Goal: Use online tool/utility: Use online tool/utility

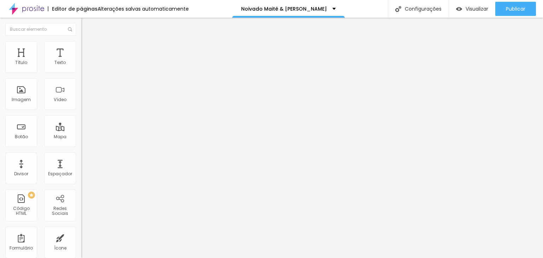
type input "19"
type input "20"
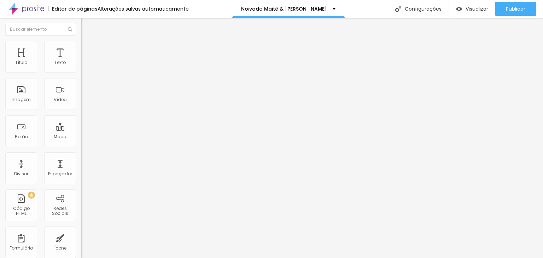
click at [81, 130] on input "range" at bounding box center [104, 133] width 46 height 6
type input "19"
type input "20"
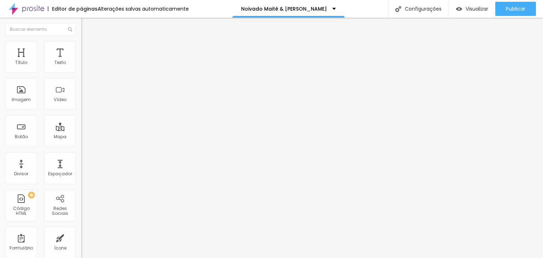
drag, startPoint x: 34, startPoint y: 70, endPoint x: 38, endPoint y: 70, distance: 3.9
type input "20"
click at [81, 130] on input "range" at bounding box center [104, 133] width 46 height 6
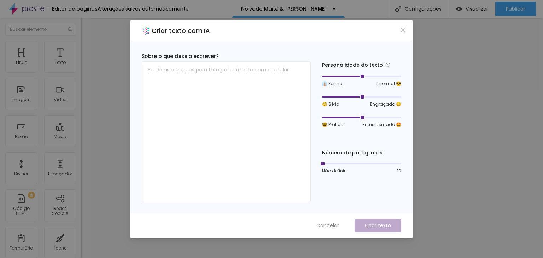
click at [399, 20] on div "Criar texto com IA" at bounding box center [271, 30] width 282 height 21
click at [402, 30] on icon "close" at bounding box center [402, 30] width 4 height 4
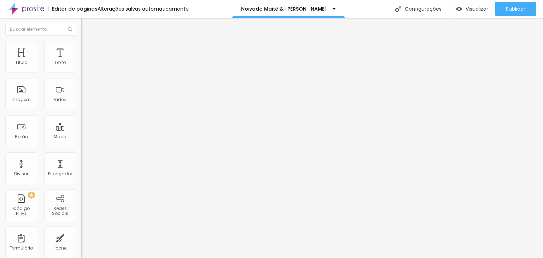
type input "19"
type input "20"
drag, startPoint x: 34, startPoint y: 67, endPoint x: 37, endPoint y: 70, distance: 4.1
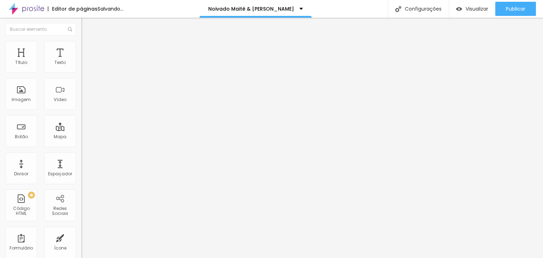
type input "20"
click at [81, 130] on input "range" at bounding box center [104, 133] width 46 height 6
type input "19"
type input "20"
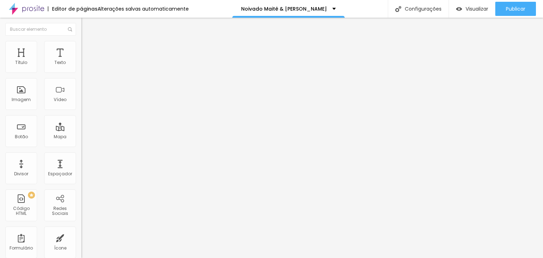
type input "20"
click at [81, 130] on input "range" at bounding box center [104, 133] width 46 height 6
type input "20"
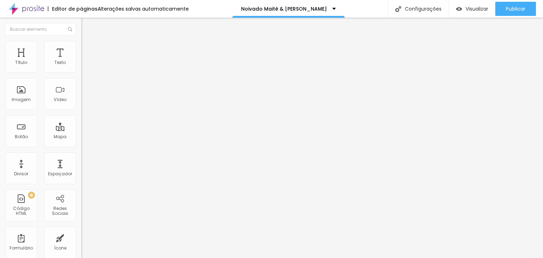
type input "20"
click at [81, 130] on input "range" at bounding box center [104, 133] width 46 height 6
type input "21"
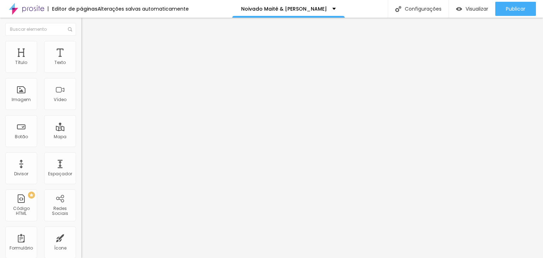
click at [81, 130] on input "range" at bounding box center [104, 133] width 46 height 6
type input "20"
click at [81, 130] on input "range" at bounding box center [104, 133] width 46 height 6
type input "21"
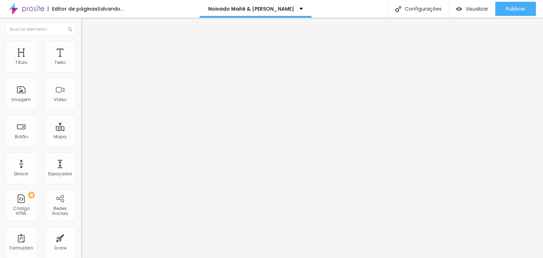
type input "21"
click at [81, 130] on input "range" at bounding box center [104, 133] width 46 height 6
type input "19"
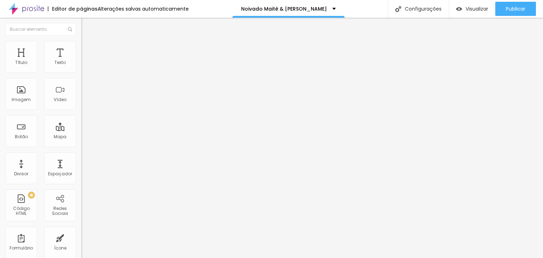
type input "20"
type input "21"
drag, startPoint x: 33, startPoint y: 69, endPoint x: 40, endPoint y: 70, distance: 6.5
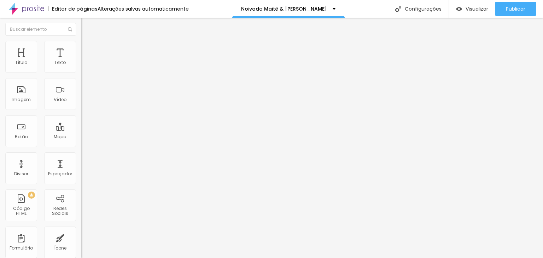
type input "21"
click at [81, 130] on input "range" at bounding box center [104, 133] width 46 height 6
type input "19"
type input "20"
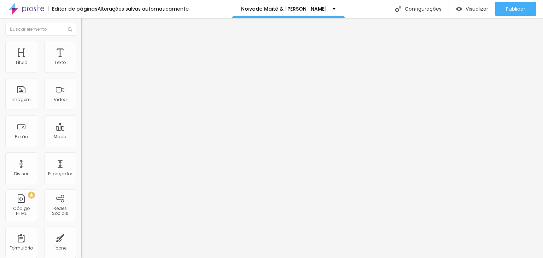
type input "20"
type input "21"
drag, startPoint x: 35, startPoint y: 70, endPoint x: 39, endPoint y: 70, distance: 3.9
type input "21"
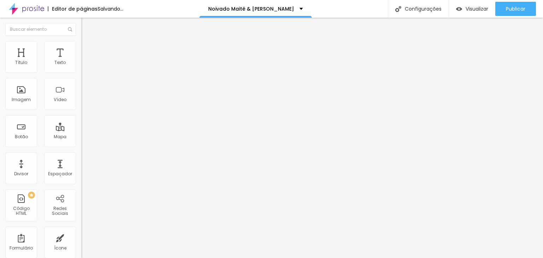
click at [81, 130] on input "range" at bounding box center [104, 133] width 46 height 6
type input "19"
type input "20"
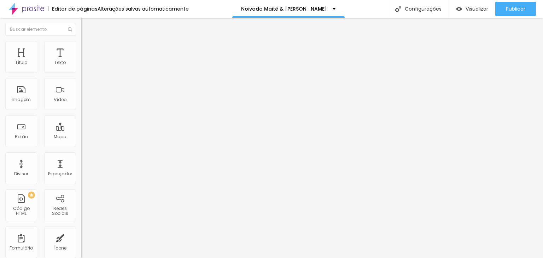
type input "21"
drag, startPoint x: 34, startPoint y: 69, endPoint x: 39, endPoint y: 69, distance: 5.3
type input "21"
click at [81, 130] on input "range" at bounding box center [104, 133] width 46 height 6
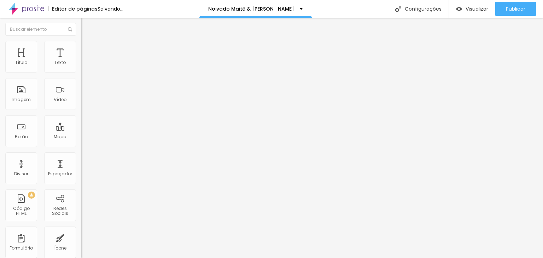
type input "22"
type input "21"
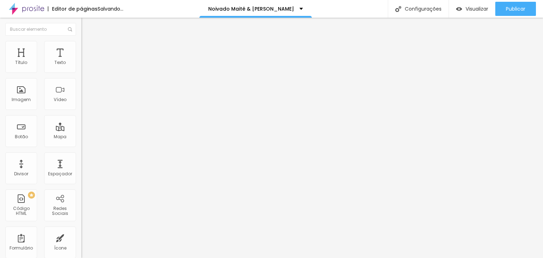
click at [81, 130] on input "range" at bounding box center [104, 133] width 46 height 6
type input "23"
click at [81, 130] on input "range" at bounding box center [104, 133] width 46 height 6
type input "22"
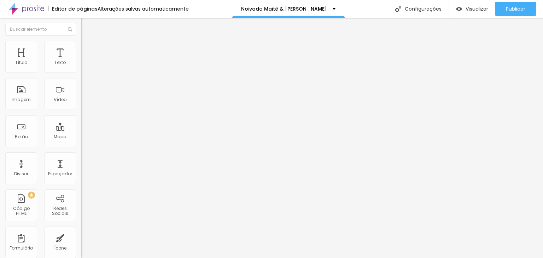
type input "22"
type input "21"
click at [81, 130] on input "range" at bounding box center [104, 133] width 46 height 6
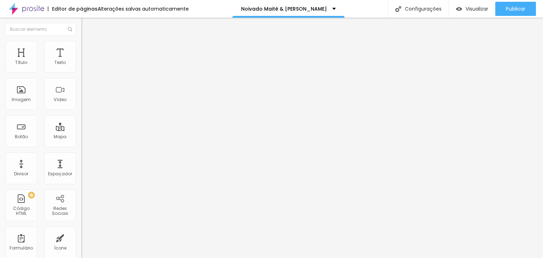
type input "19"
type input "20"
type input "21"
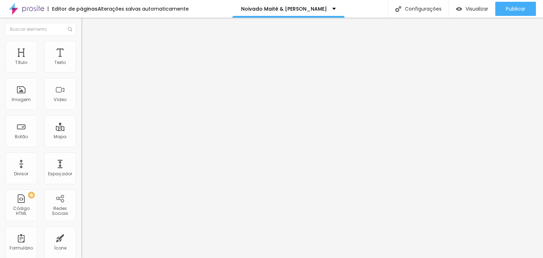
type input "21"
drag, startPoint x: 35, startPoint y: 69, endPoint x: 40, endPoint y: 71, distance: 4.9
type input "21"
click at [81, 130] on input "range" at bounding box center [104, 133] width 46 height 6
type input "21"
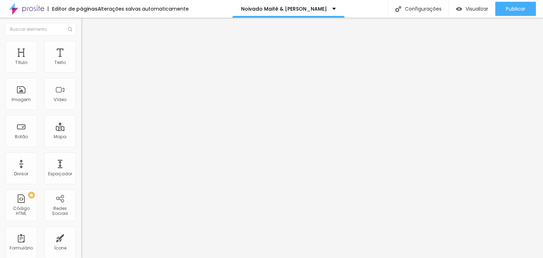
type input "21"
click at [81, 130] on input "range" at bounding box center [104, 133] width 46 height 6
type input "21"
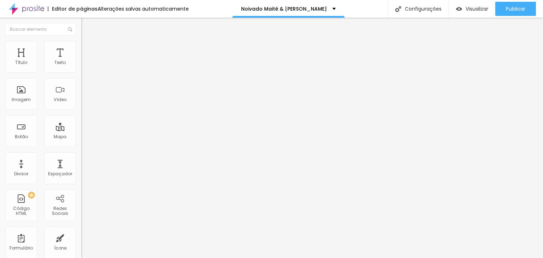
type input "21"
click at [81, 130] on input "range" at bounding box center [104, 133] width 46 height 6
type input "21"
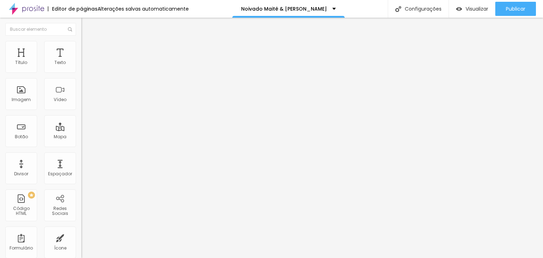
click at [81, 130] on input "range" at bounding box center [104, 133] width 46 height 6
type input "21"
click at [81, 130] on input "range" at bounding box center [104, 133] width 46 height 6
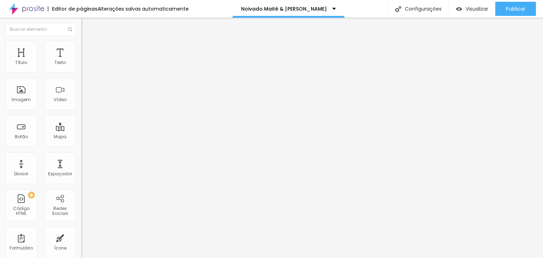
type input "22"
type input "21"
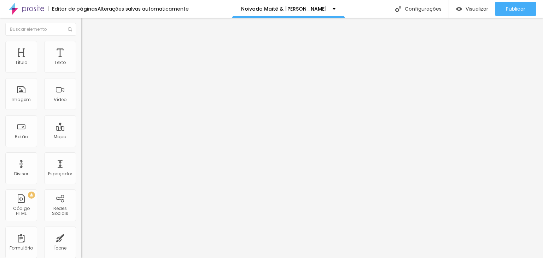
click at [81, 130] on input "range" at bounding box center [104, 133] width 46 height 6
type input "21"
click at [81, 130] on input "range" at bounding box center [104, 133] width 46 height 6
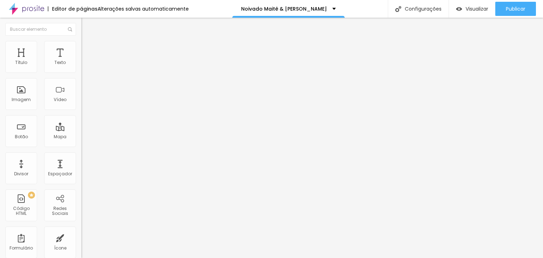
type input "21"
click at [81, 130] on input "range" at bounding box center [104, 133] width 46 height 6
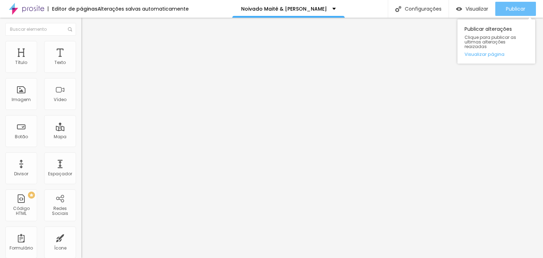
click at [500, 10] on button "Publicar" at bounding box center [515, 9] width 41 height 14
